Goal: Information Seeking & Learning: Find specific fact

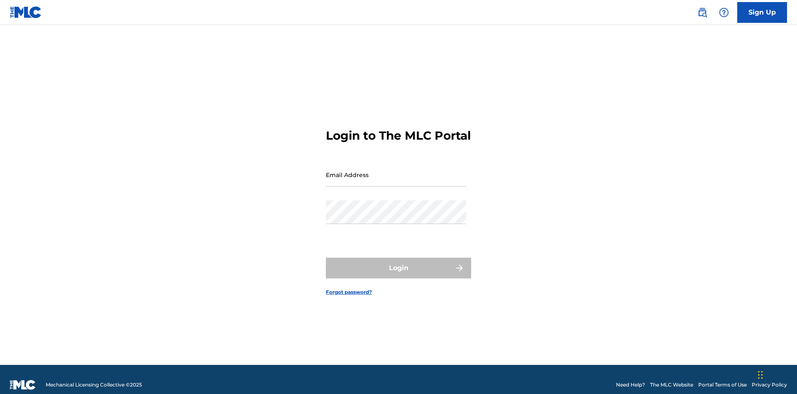
scroll to position [11, 0]
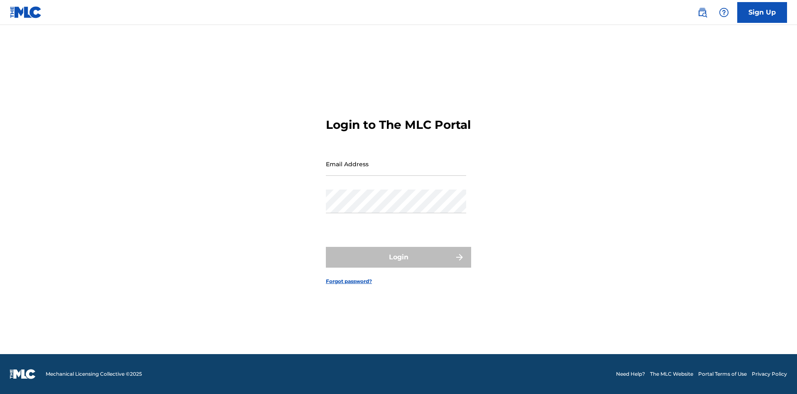
click at [396, 171] on input "Email Address" at bounding box center [396, 164] width 140 height 24
type input "[PERSON_NAME][EMAIL_ADDRESS][DOMAIN_NAME]"
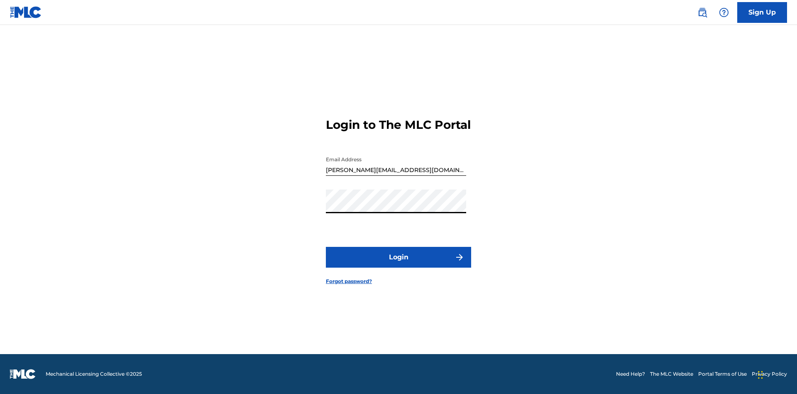
click at [399, 264] on button "Login" at bounding box center [398, 257] width 145 height 21
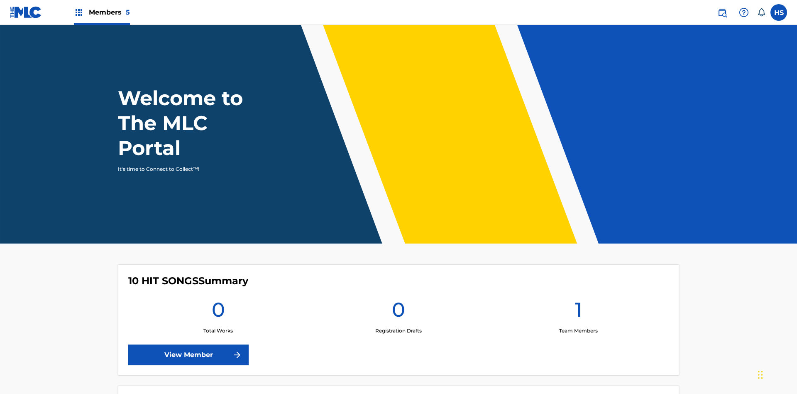
click at [101, 12] on span "Members 5" at bounding box center [109, 12] width 41 height 10
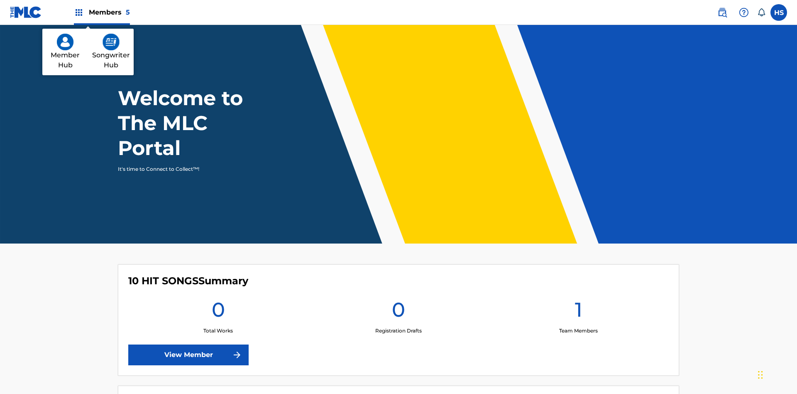
click at [111, 42] on img at bounding box center [111, 42] width 17 height 17
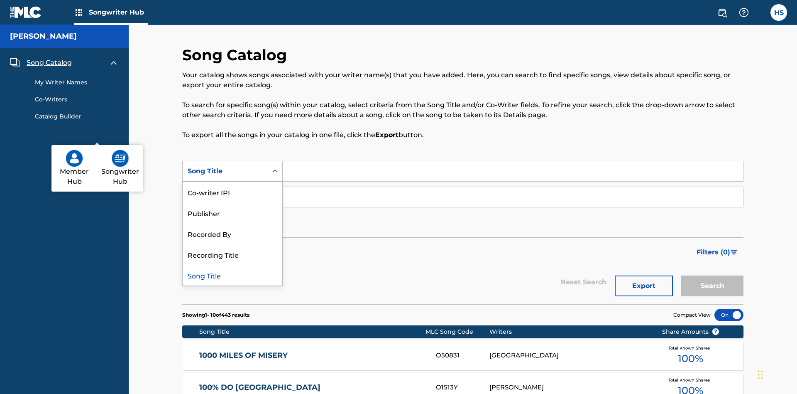
click at [233, 264] on div "Song Title" at bounding box center [233, 274] width 100 height 21
click at [225, 192] on div "Co-writer" at bounding box center [225, 197] width 75 height 10
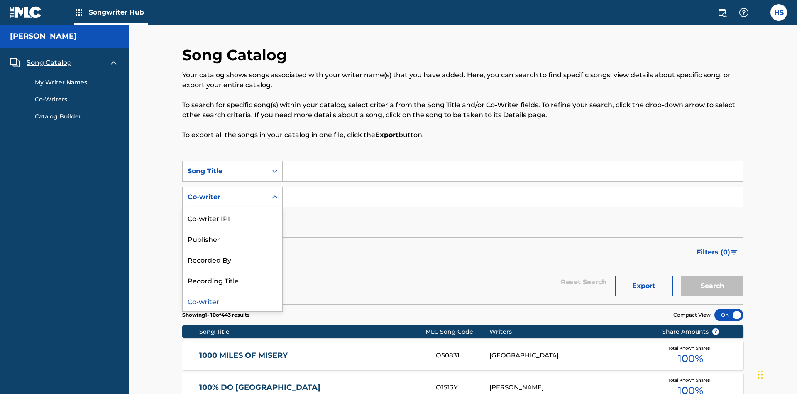
click at [233, 290] on div "Co-writer" at bounding box center [233, 300] width 100 height 21
click at [233, 212] on button "Add Criteria" at bounding box center [232, 222] width 100 height 21
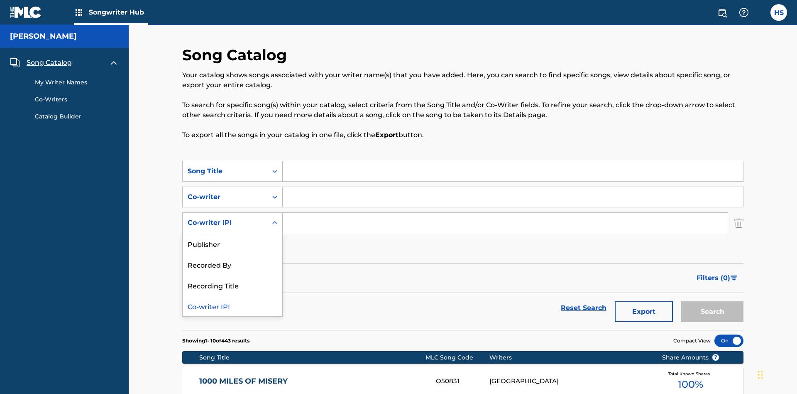
click at [233, 295] on div "Co-writer IPI" at bounding box center [233, 305] width 100 height 21
click at [233, 238] on button "Add Criteria" at bounding box center [232, 248] width 100 height 21
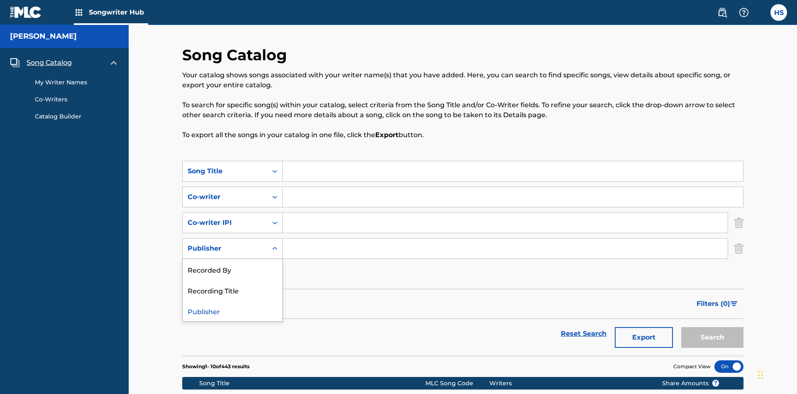
click at [233, 259] on div "Recorded By" at bounding box center [233, 269] width 100 height 21
click at [233, 264] on button "Add Criteria" at bounding box center [232, 274] width 100 height 21
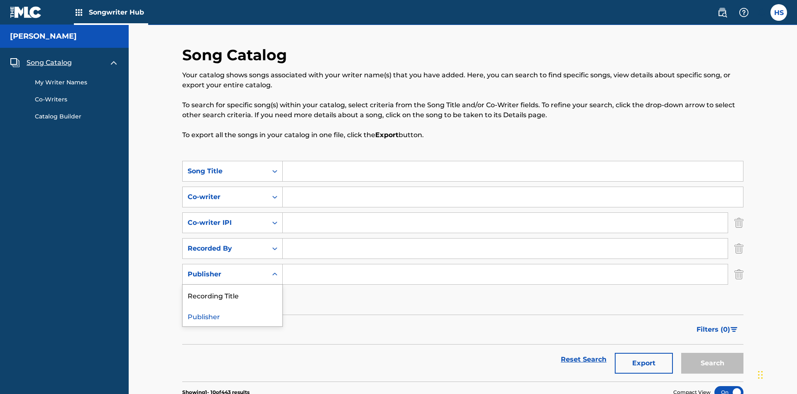
click at [233, 305] on div "Publisher" at bounding box center [233, 315] width 100 height 21
click at [233, 289] on button "Add Criteria" at bounding box center [232, 299] width 100 height 21
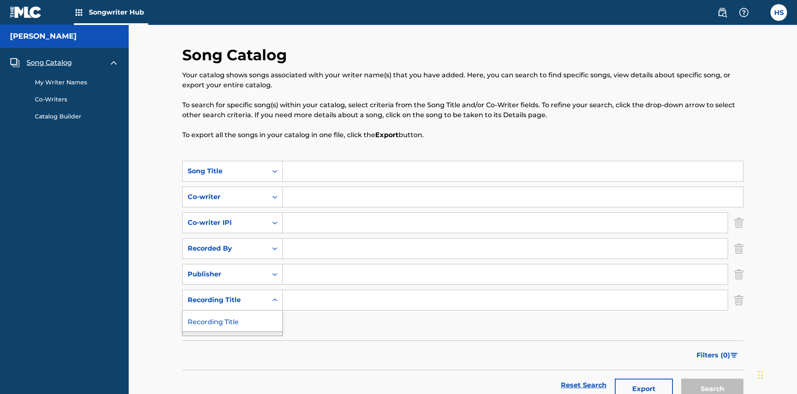
click at [233, 310] on div "Recording Title" at bounding box center [233, 320] width 100 height 21
click at [513, 161] on input "Search Form" at bounding box center [513, 171] width 460 height 20
type input "MENEAME"
click at [513, 187] on input "Search Form" at bounding box center [513, 197] width 460 height 20
type input "DRAACO DALLAS AVENTURA"
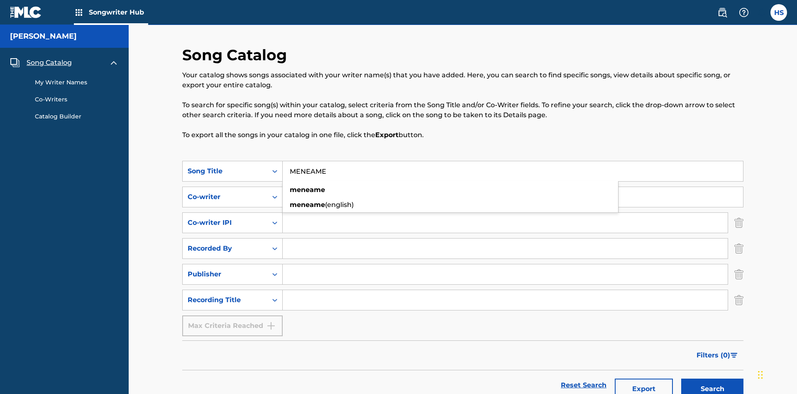
click at [505, 213] on input "Search Form" at bounding box center [505, 223] width 445 height 20
type input "00766422818"
click at [505, 238] on input "Search Form" at bounding box center [505, 248] width 445 height 20
type input "DRAACO AVENTURA"
click at [505, 264] on input "Search Form" at bounding box center [505, 274] width 445 height 20
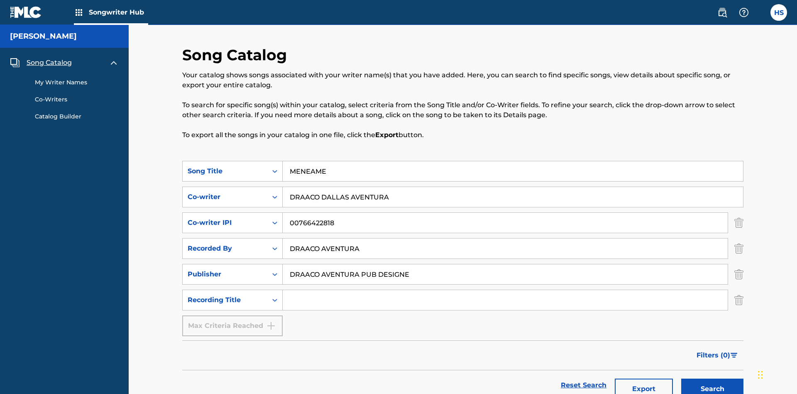
type input "DRAACO AVENTURA PUB DESIGNEE"
